Goal: Information Seeking & Learning: Learn about a topic

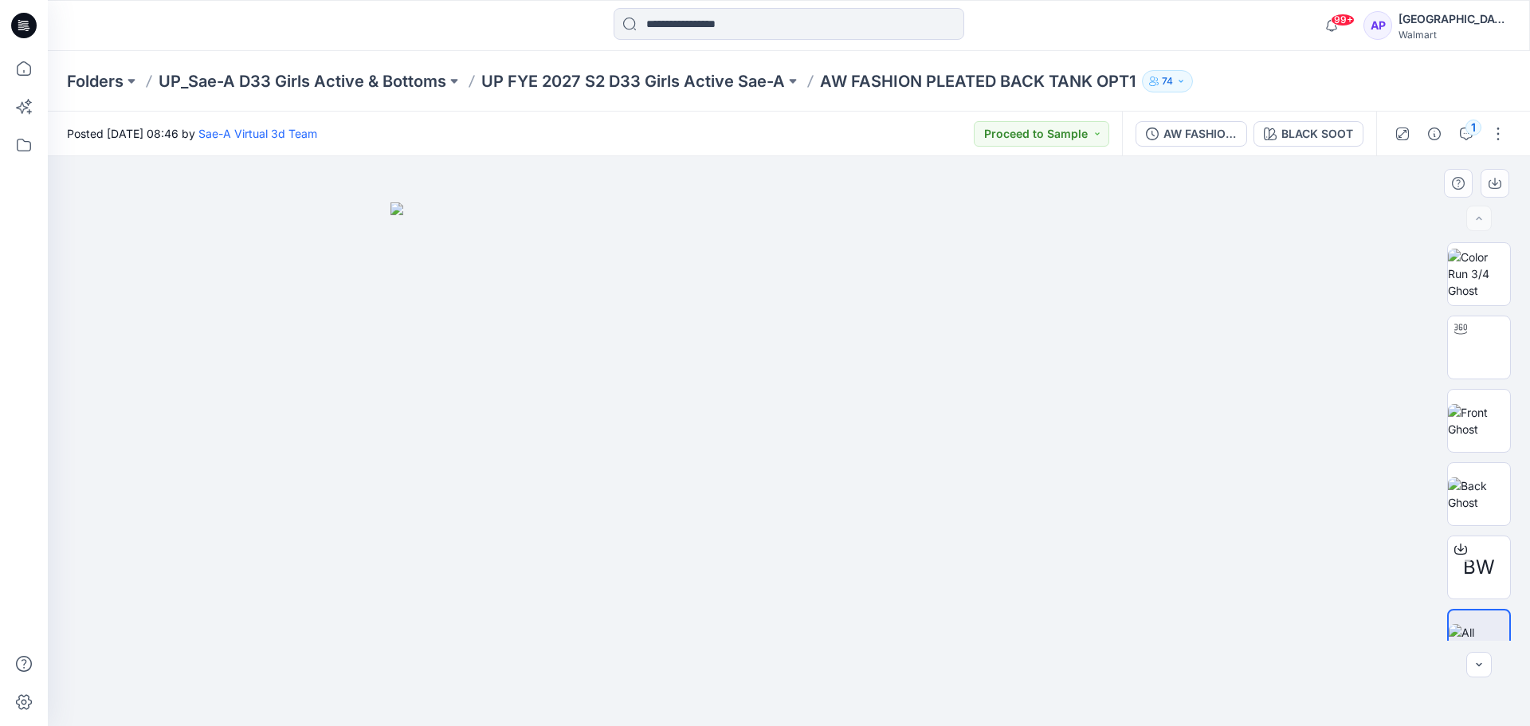
drag, startPoint x: 1010, startPoint y: 670, endPoint x: 811, endPoint y: 621, distance: 204.5
click at [768, 635] on img at bounding box center [789, 464] width 797 height 524
click at [1475, 481] on img at bounding box center [1479, 493] width 62 height 33
click at [1310, 125] on div "BLACK SOOT" at bounding box center [1318, 134] width 72 height 18
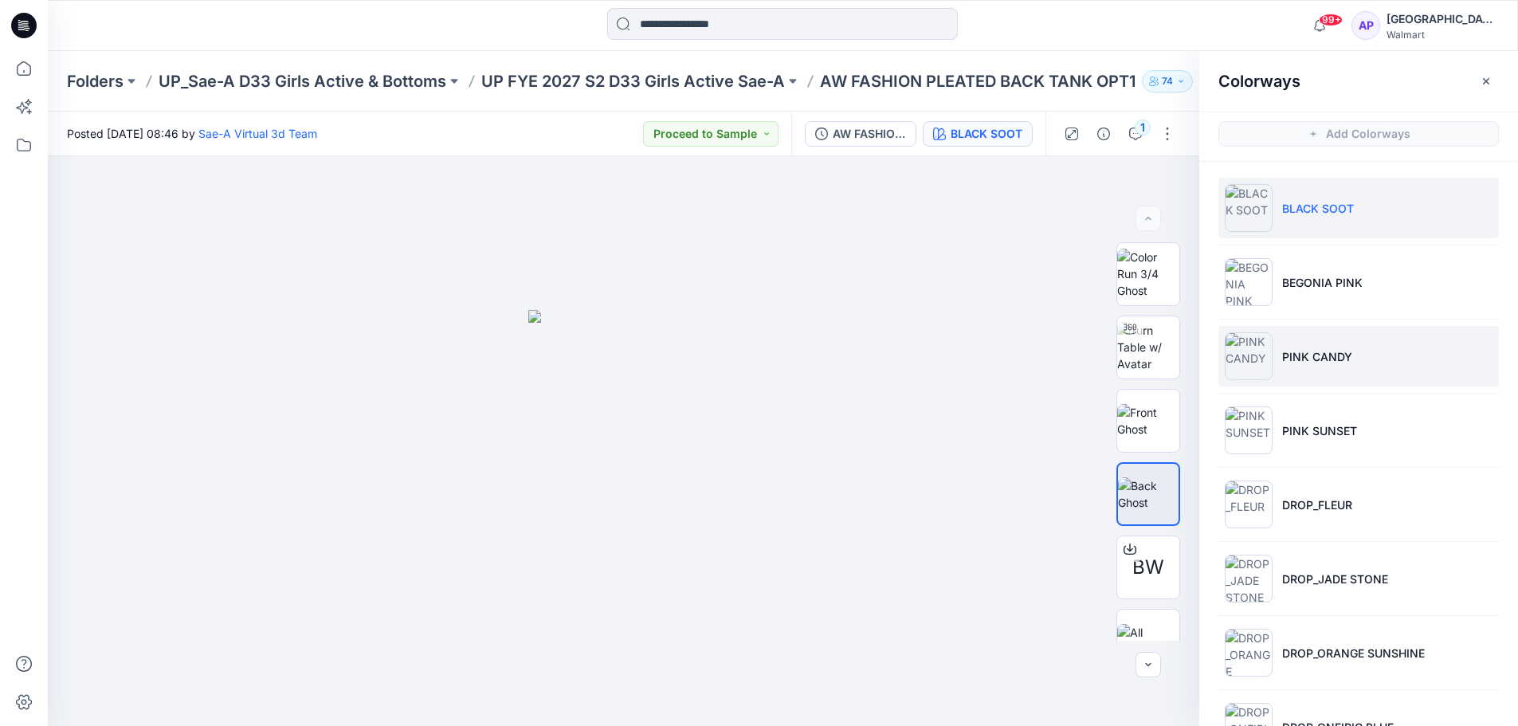
click at [1347, 344] on li "PINK CANDY" at bounding box center [1359, 356] width 281 height 61
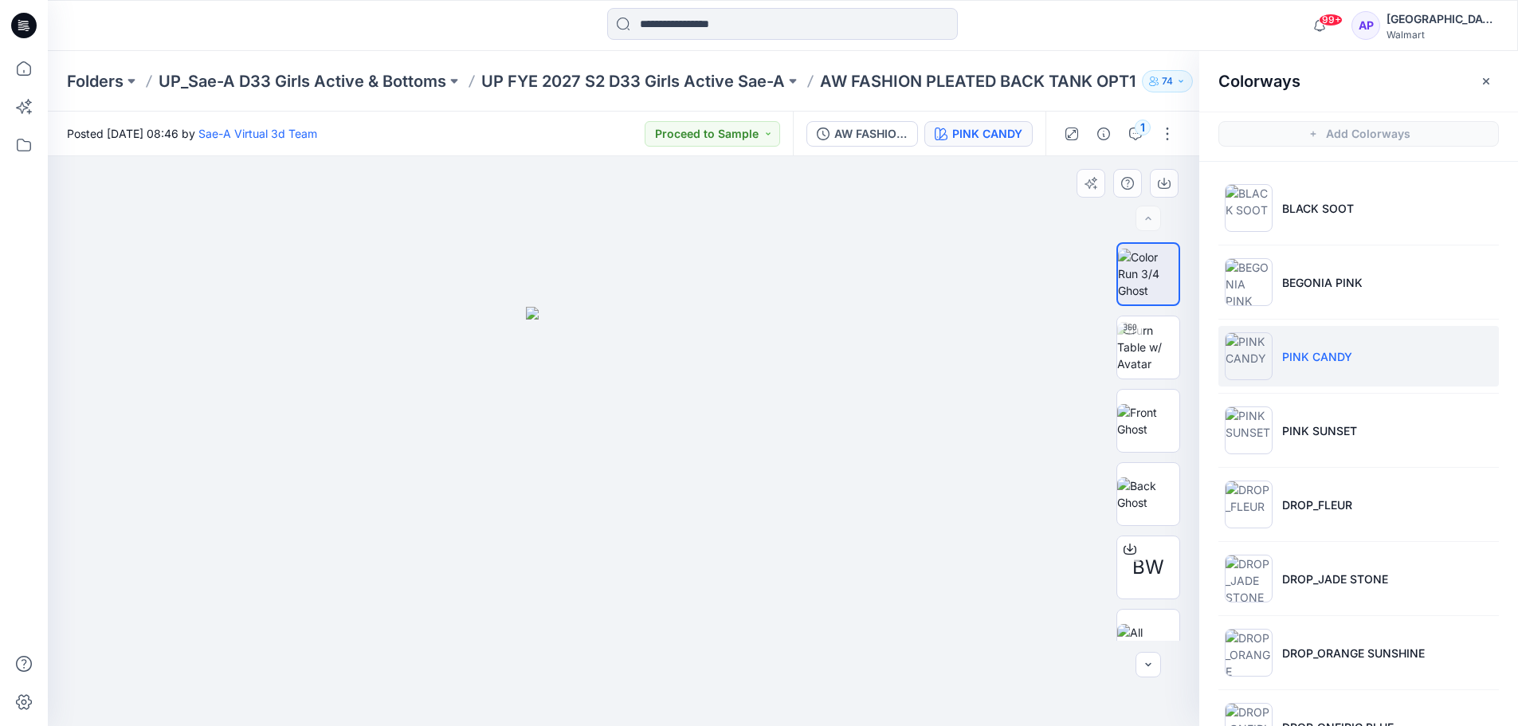
drag, startPoint x: 737, startPoint y: 540, endPoint x: 917, endPoint y: 438, distance: 206.6
click at [757, 522] on div at bounding box center [624, 441] width 1152 height 570
click at [1199, 415] on div "BW PINK CANDY Loading... Material Properties Loading... Colorways Add Colorways…" at bounding box center [783, 441] width 1471 height 570
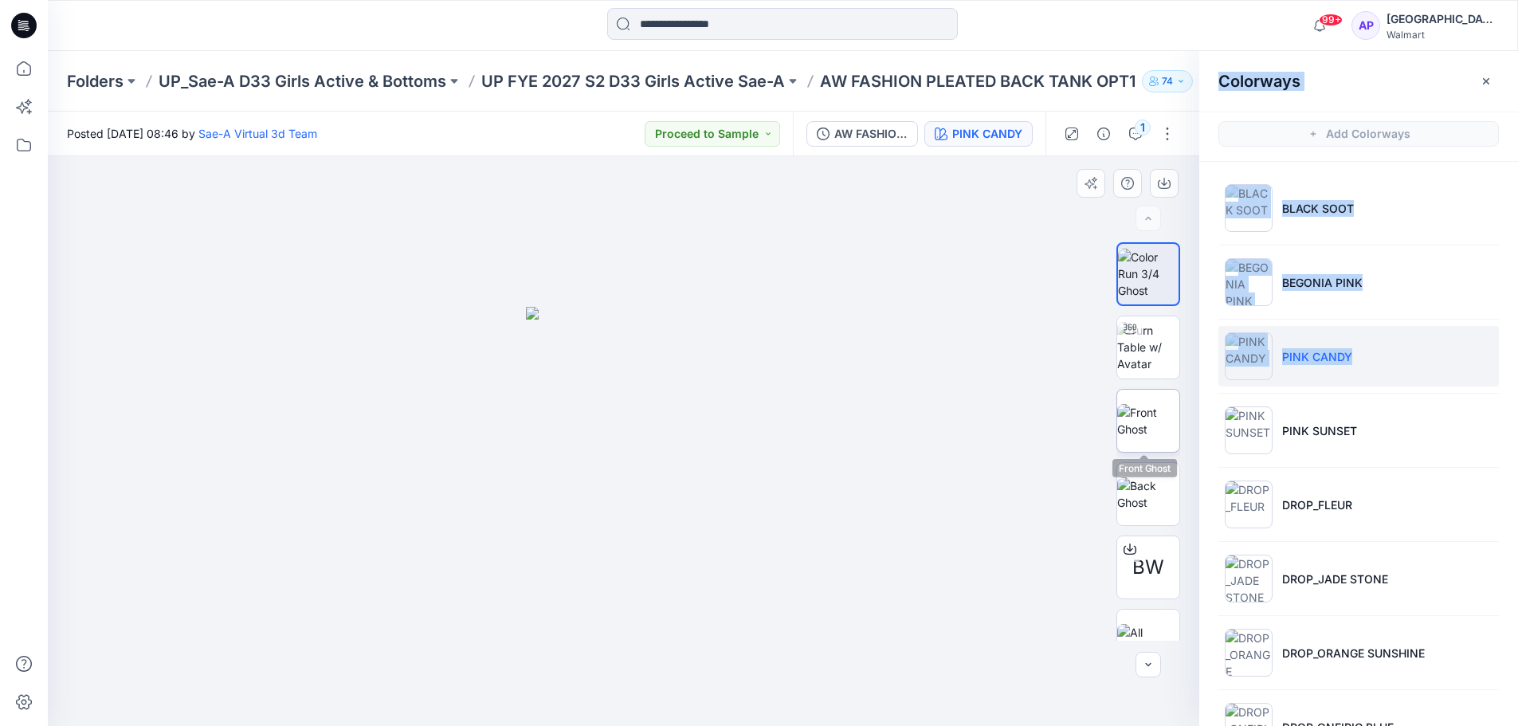
click at [1156, 426] on img at bounding box center [1149, 420] width 62 height 33
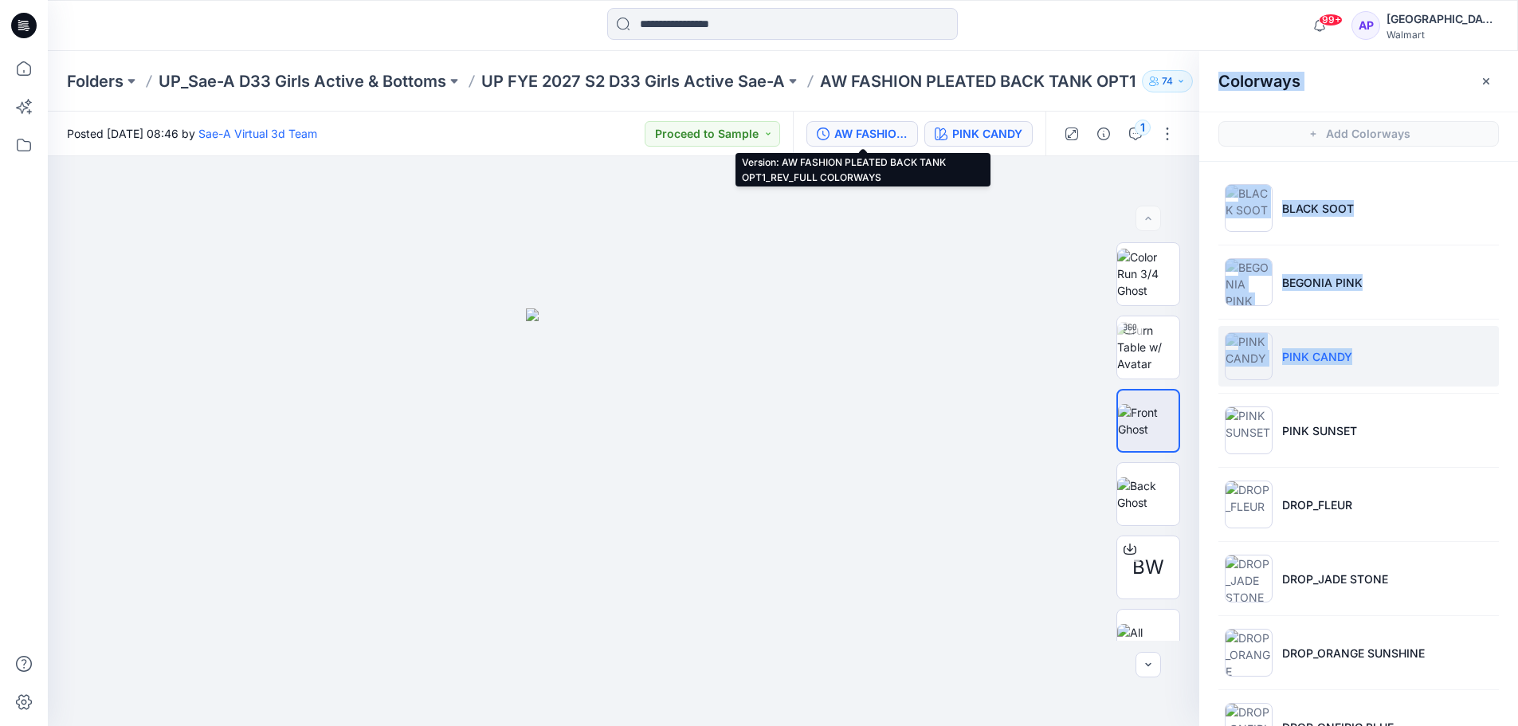
click at [835, 136] on div "AW FASHION PLEATED BACK TANK OPT1_REV_FULL COLORWAYS" at bounding box center [871, 134] width 73 height 18
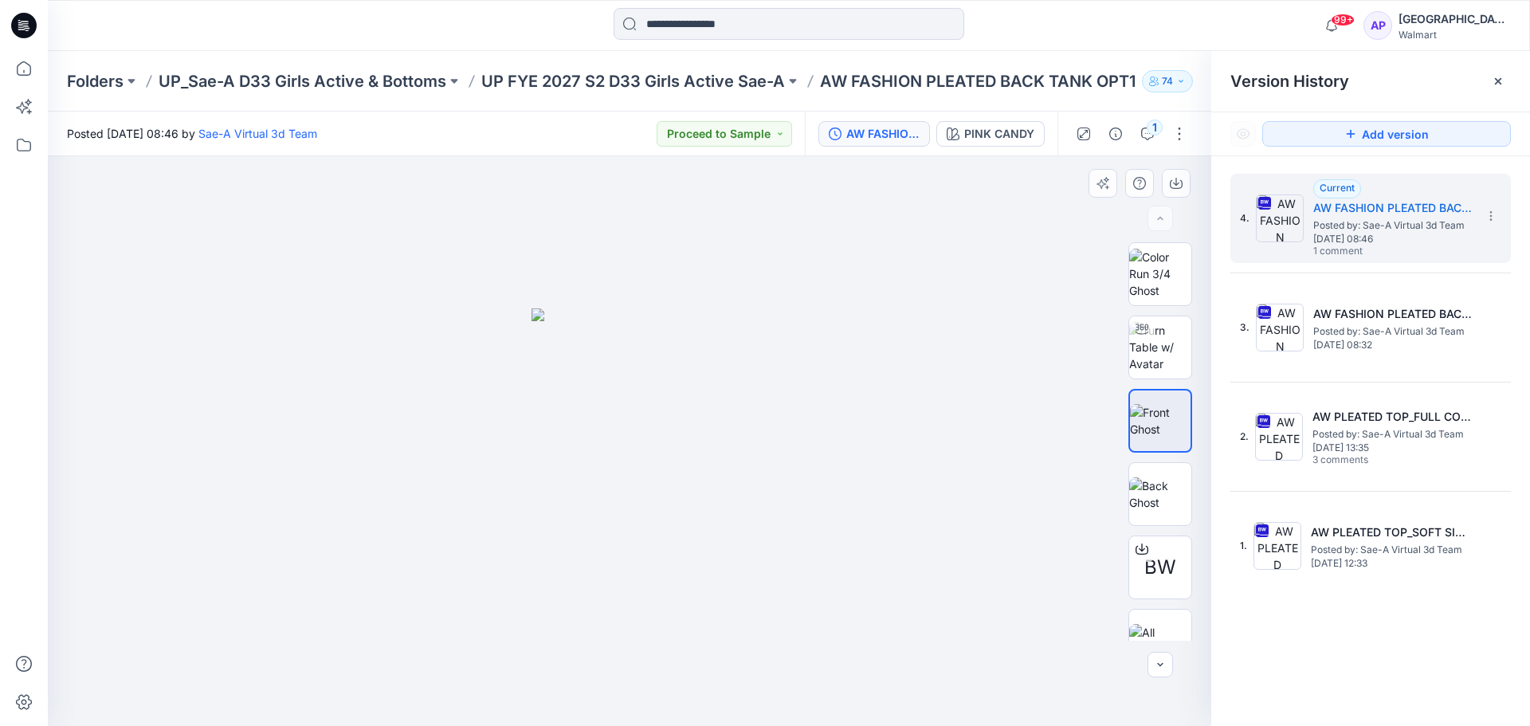
click at [725, 532] on img at bounding box center [630, 517] width 196 height 418
click at [674, 85] on p "UP FYE 2027 S2 D33 Girls Active Sae-A" at bounding box center [633, 81] width 304 height 22
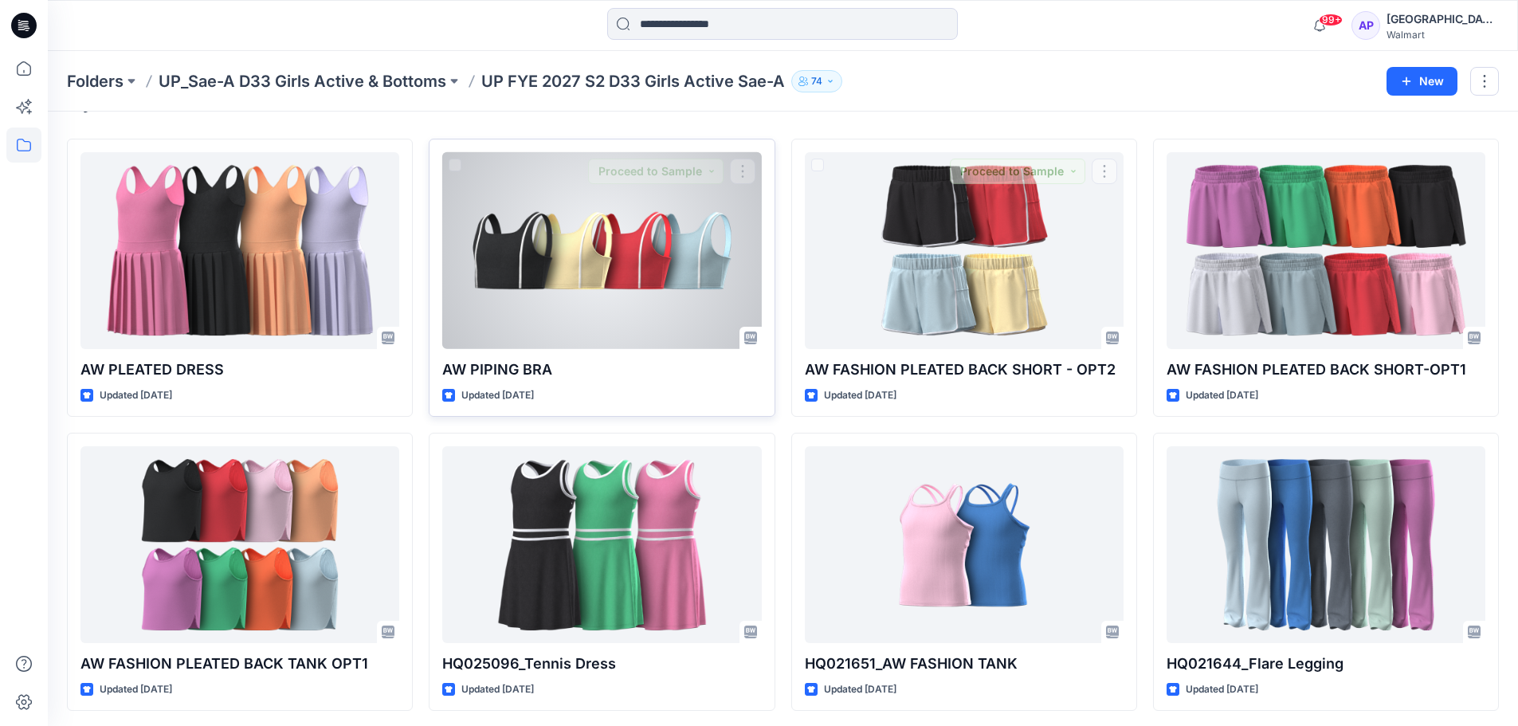
scroll to position [80, 0]
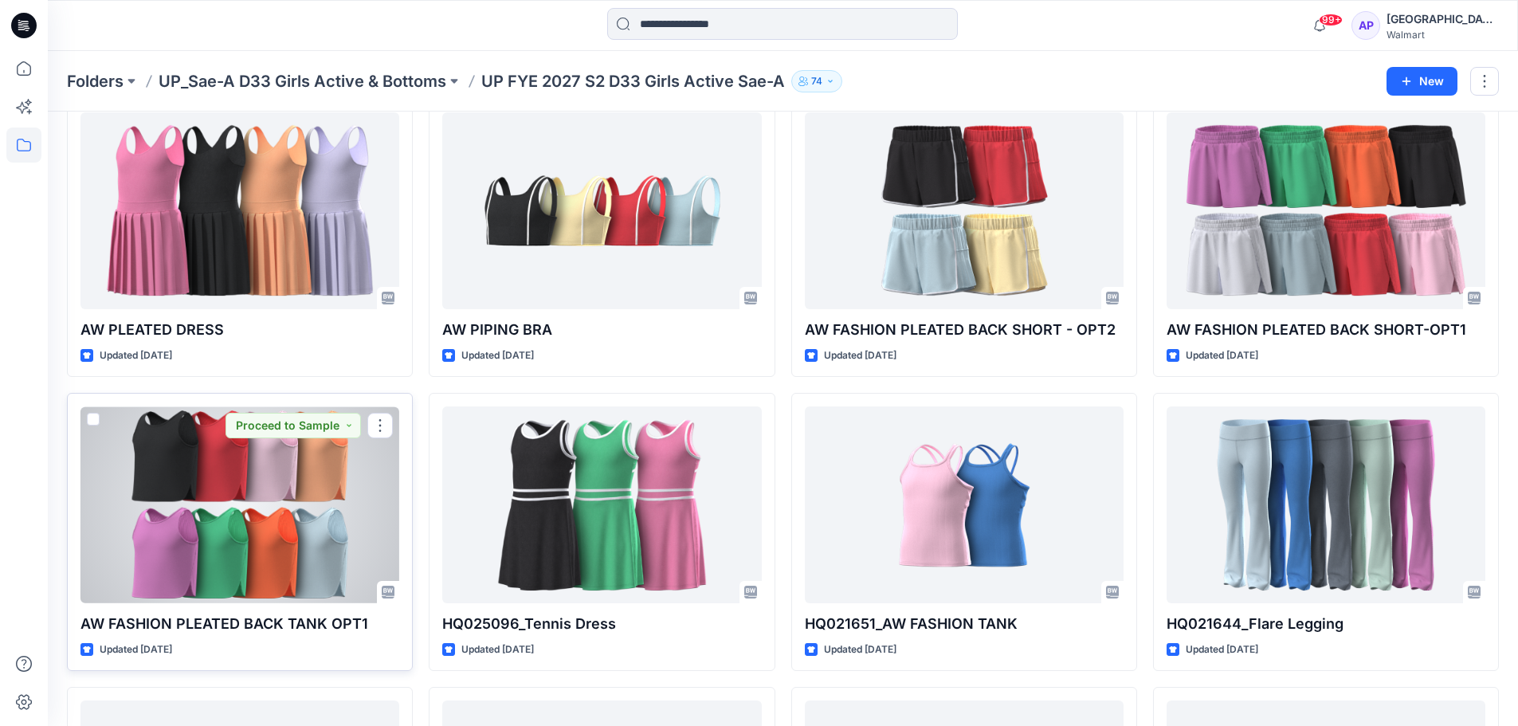
click at [223, 521] on div at bounding box center [240, 505] width 319 height 197
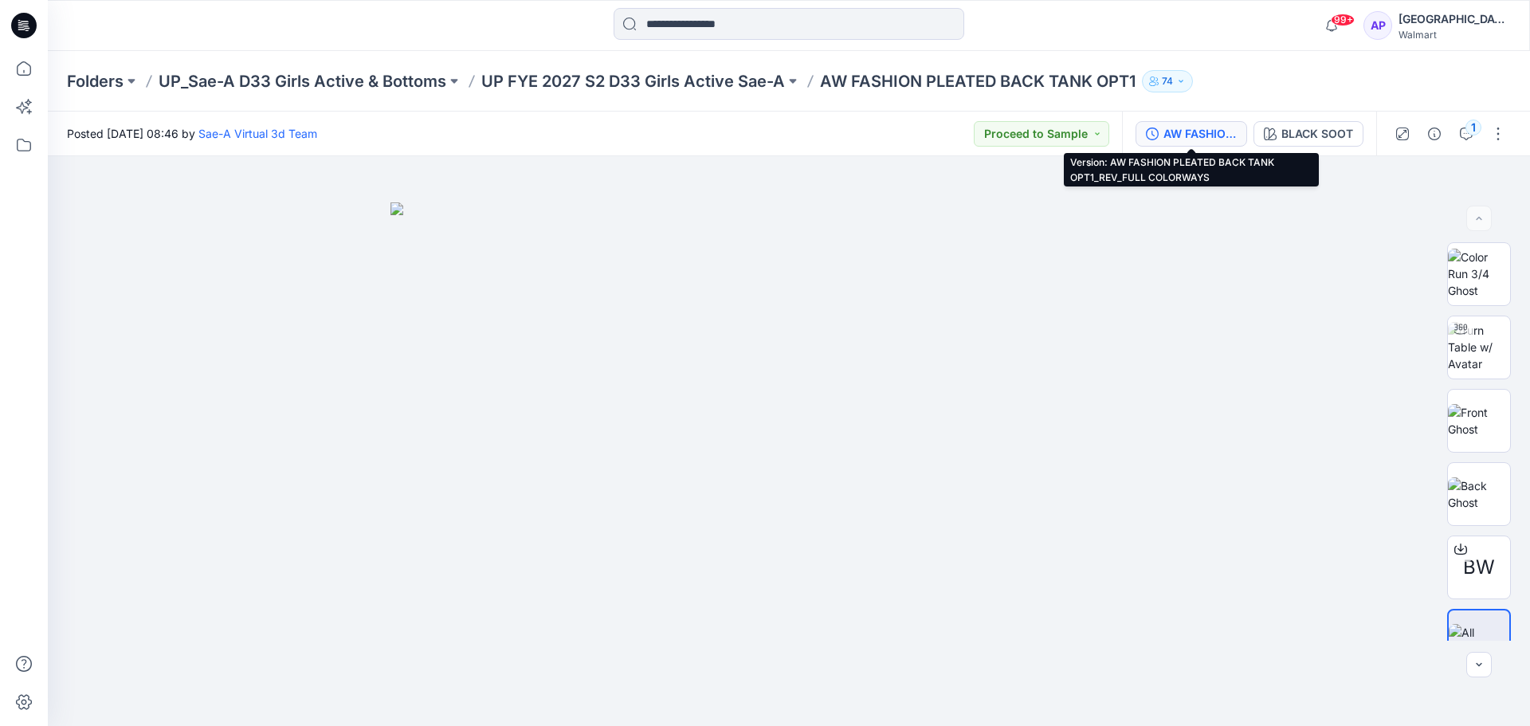
click at [1165, 136] on div "AW FASHION PLEATED BACK TANK OPT1_REV_FULL COLORWAYS" at bounding box center [1200, 134] width 73 height 18
